Goal: Obtain resource: Obtain resource

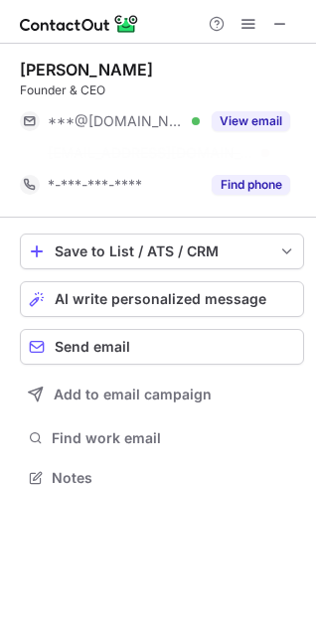
scroll to position [432, 316]
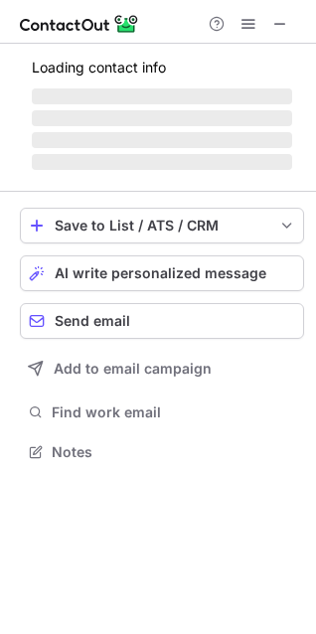
scroll to position [450, 316]
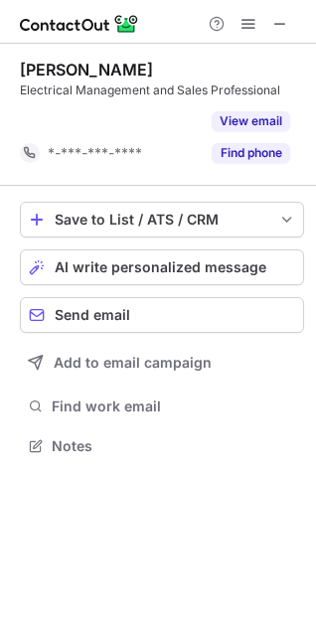
scroll to position [400, 316]
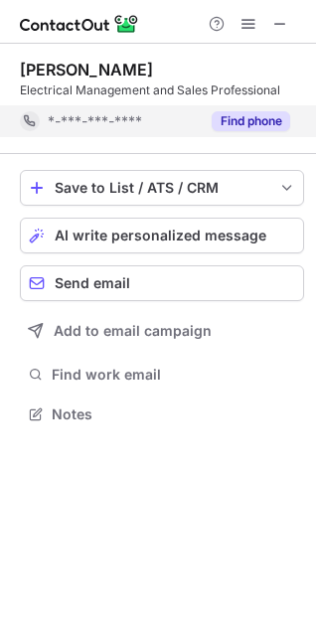
click at [230, 111] on button "Find phone" at bounding box center [251, 121] width 78 height 20
